Goal: Transaction & Acquisition: Purchase product/service

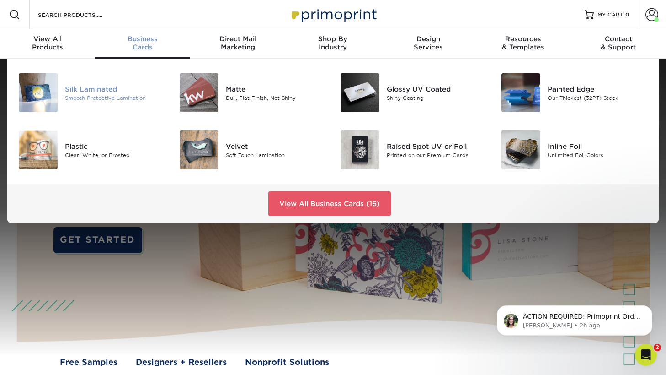
click at [89, 88] on div "Silk Laminated" at bounding box center [115, 89] width 101 height 10
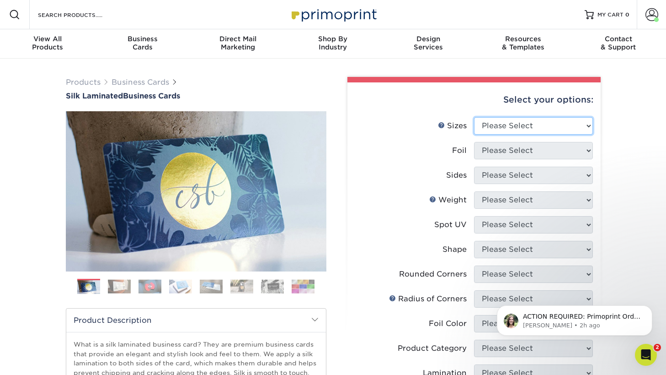
select select "2.00x3.50"
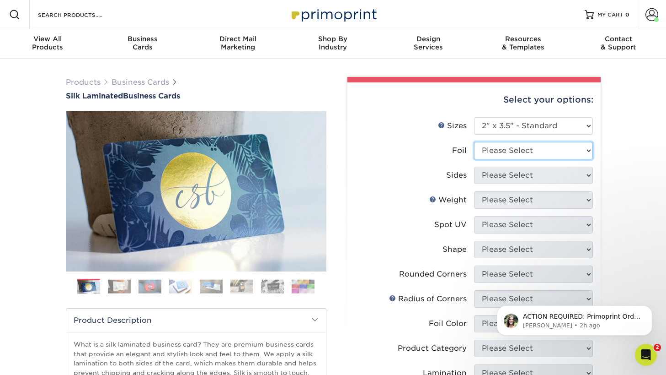
select select "1"
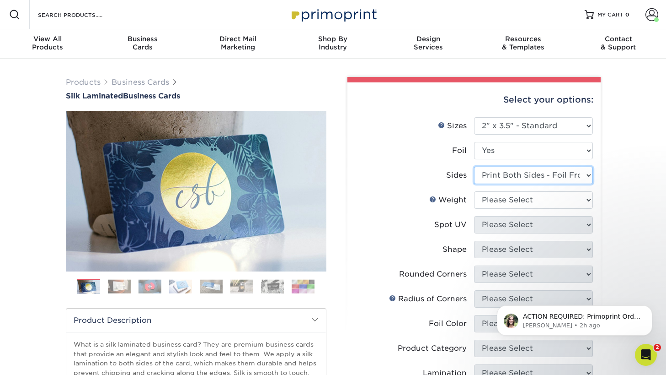
select select "a75ac2f1-9911-48d6-841d-245b5ac08f27"
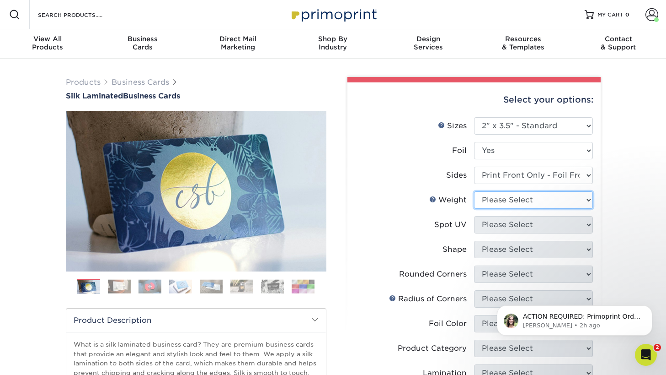
select select "16PT"
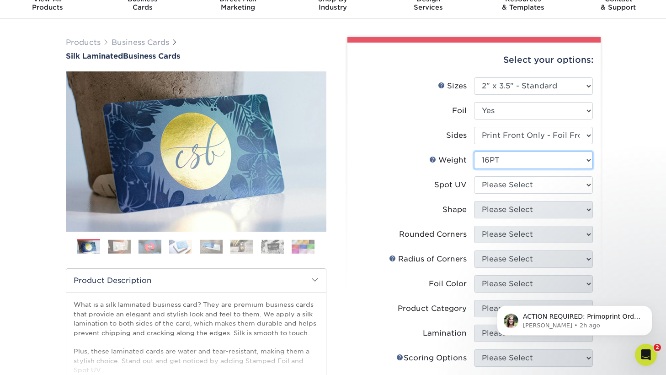
scroll to position [40, 0]
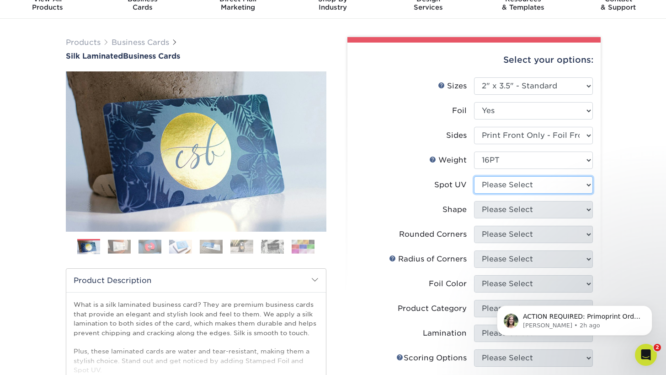
select select "3"
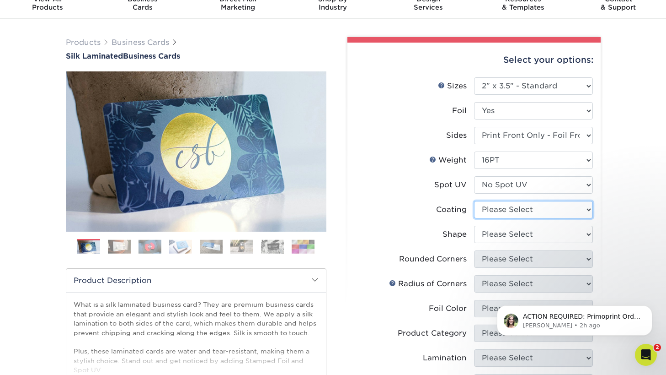
select select "3e7618de-abca-4bda-9f97-8b9129e913d8"
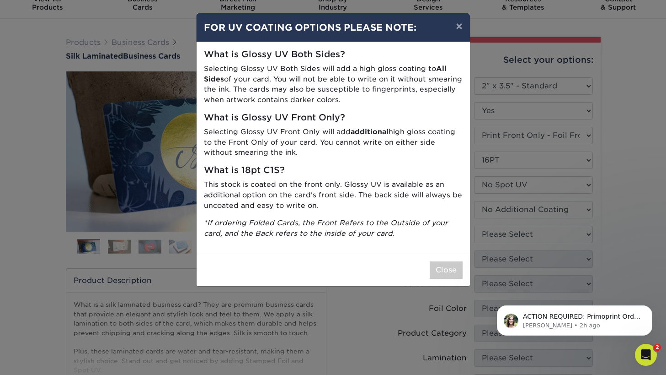
drag, startPoint x: 445, startPoint y: 263, endPoint x: 450, endPoint y: 261, distance: 5.5
click at [444, 263] on button "Close" at bounding box center [446, 269] width 33 height 17
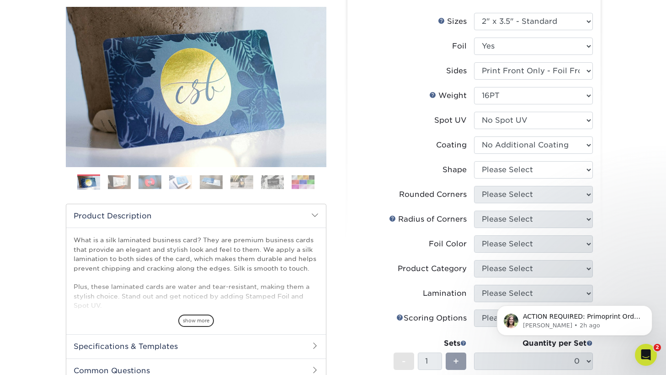
scroll to position [97, 0]
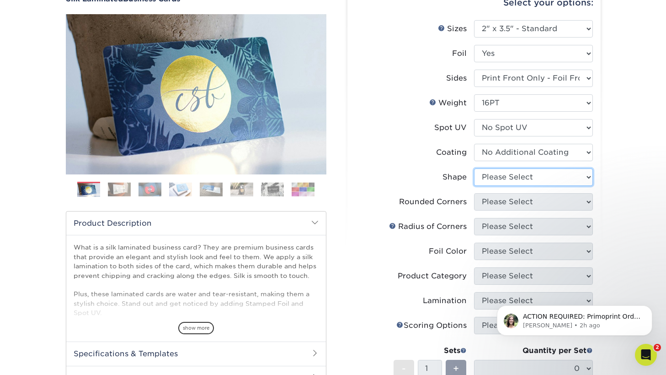
select select "standard"
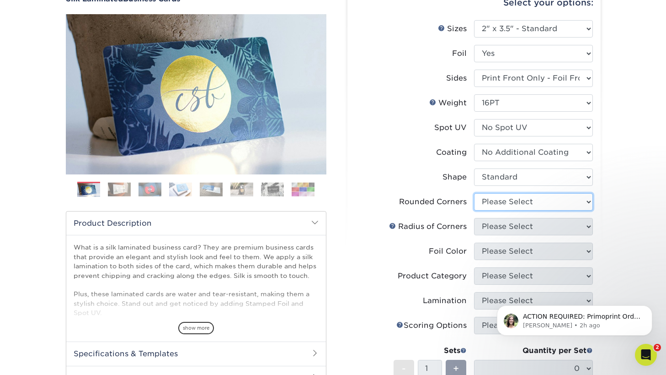
select select "0"
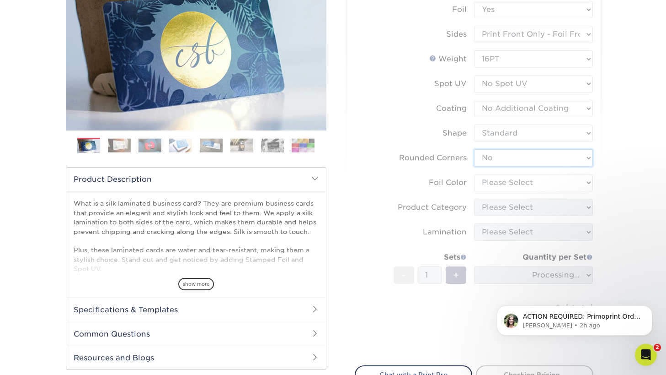
scroll to position [147, 0]
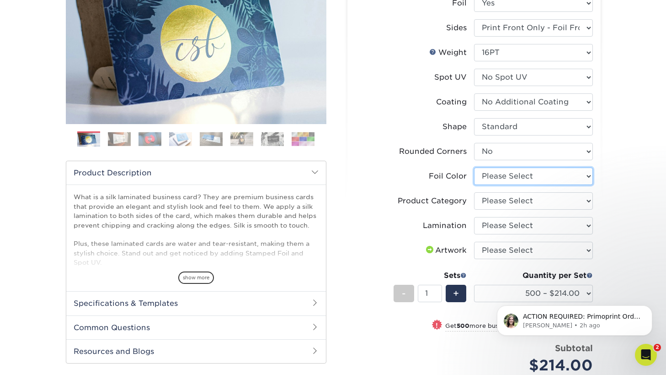
select select "acffa4a5-22f9-4585-ba3f-0adaa54b8c85"
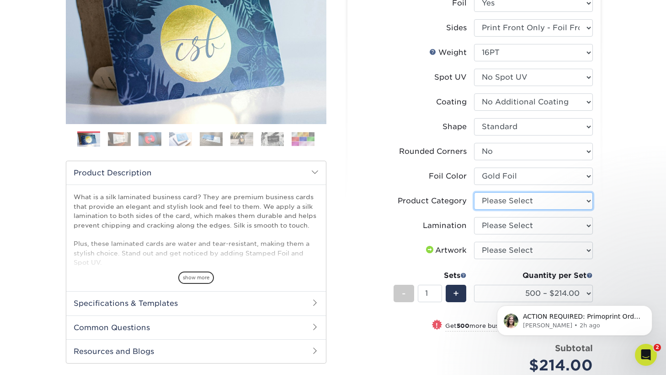
select select "3b5148f1-0588-4f88-a218-97bcfdce65c1"
select select "ccacb42f-45f7-42d3-bbd3-7c8421cf37f0"
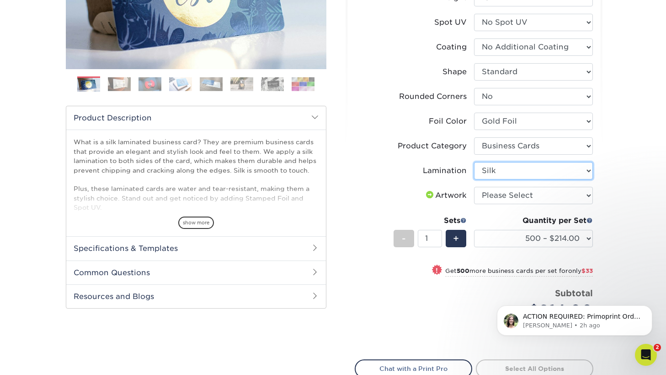
scroll to position [201, 0]
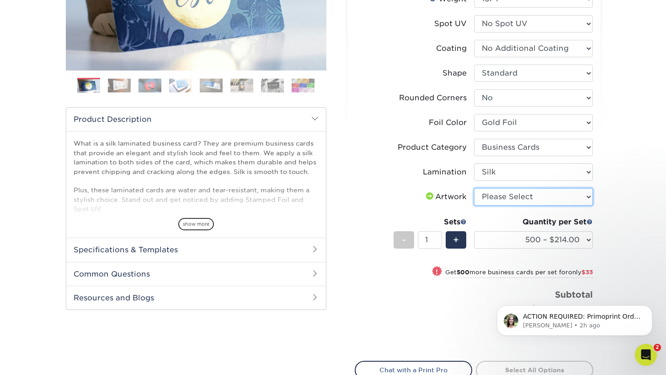
select select "upload"
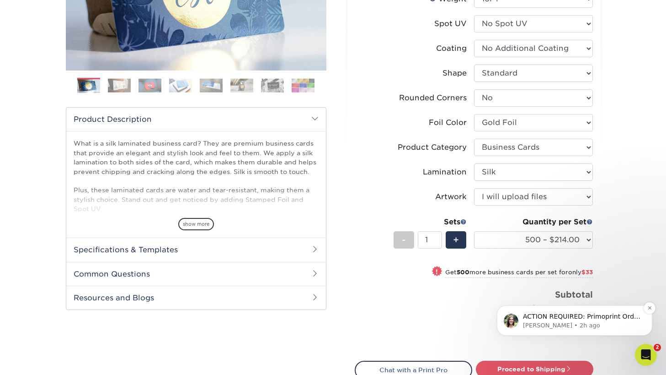
click at [617, 312] on p "ACTION REQUIRED: Primoprint Order 25924-101854-38825 Thank you for placing your…" at bounding box center [582, 316] width 118 height 9
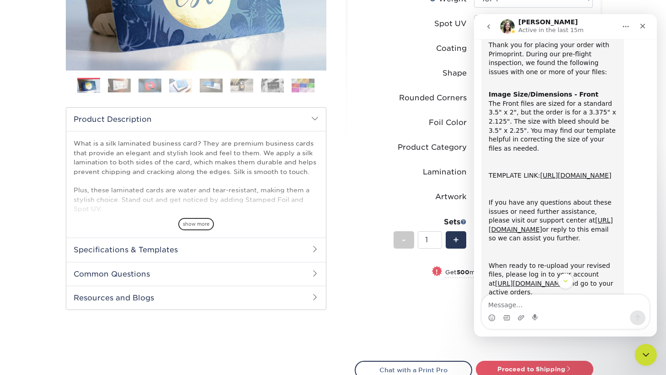
scroll to position [54, 0]
click at [542, 177] on link "[URL][DOMAIN_NAME]" at bounding box center [576, 174] width 71 height 7
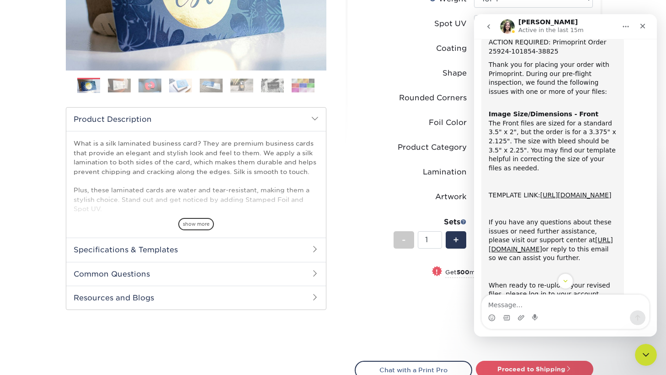
scroll to position [32, 0]
